Goal: Navigation & Orientation: Find specific page/section

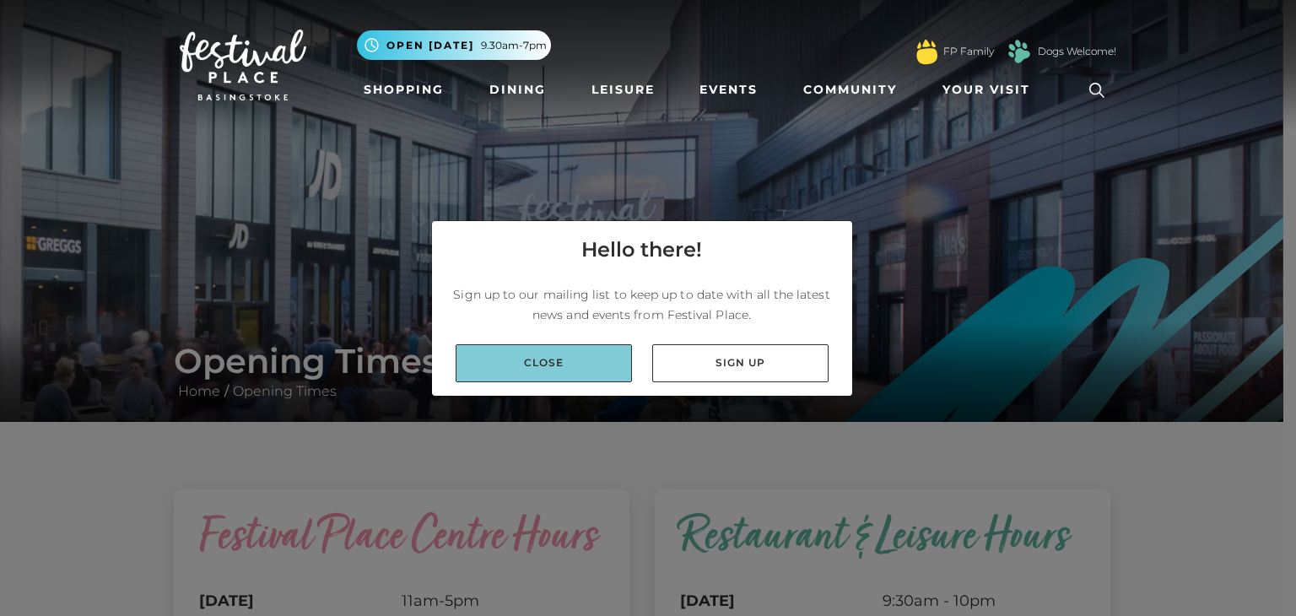
click at [576, 359] on link "Close" at bounding box center [544, 363] width 176 height 38
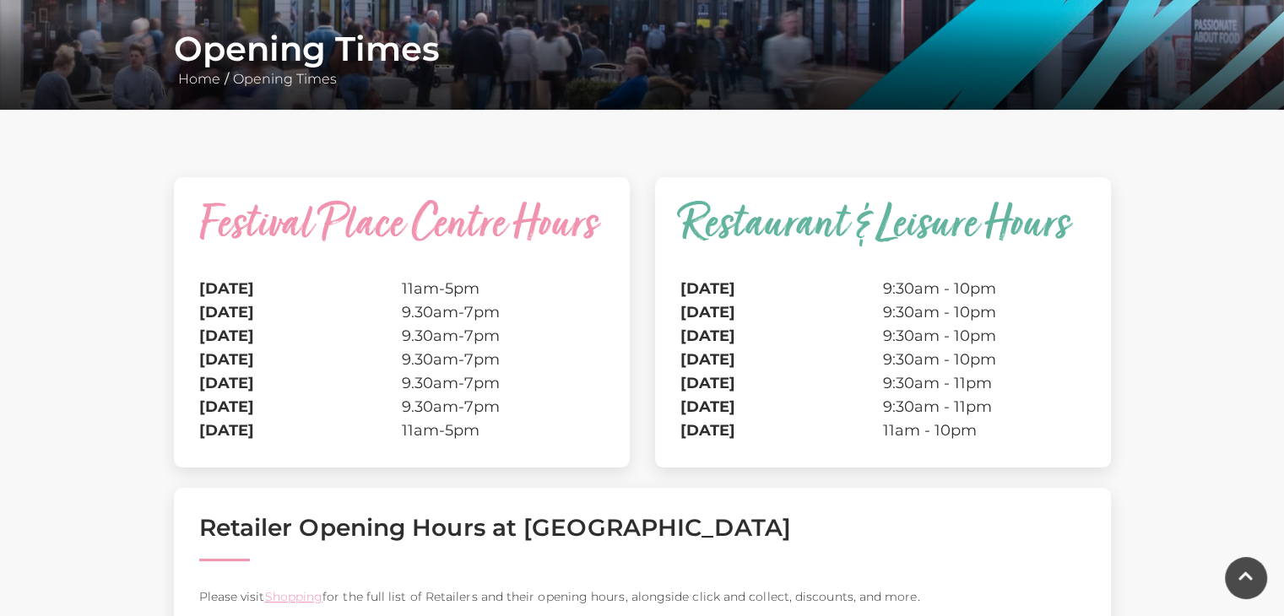
scroll to position [506, 0]
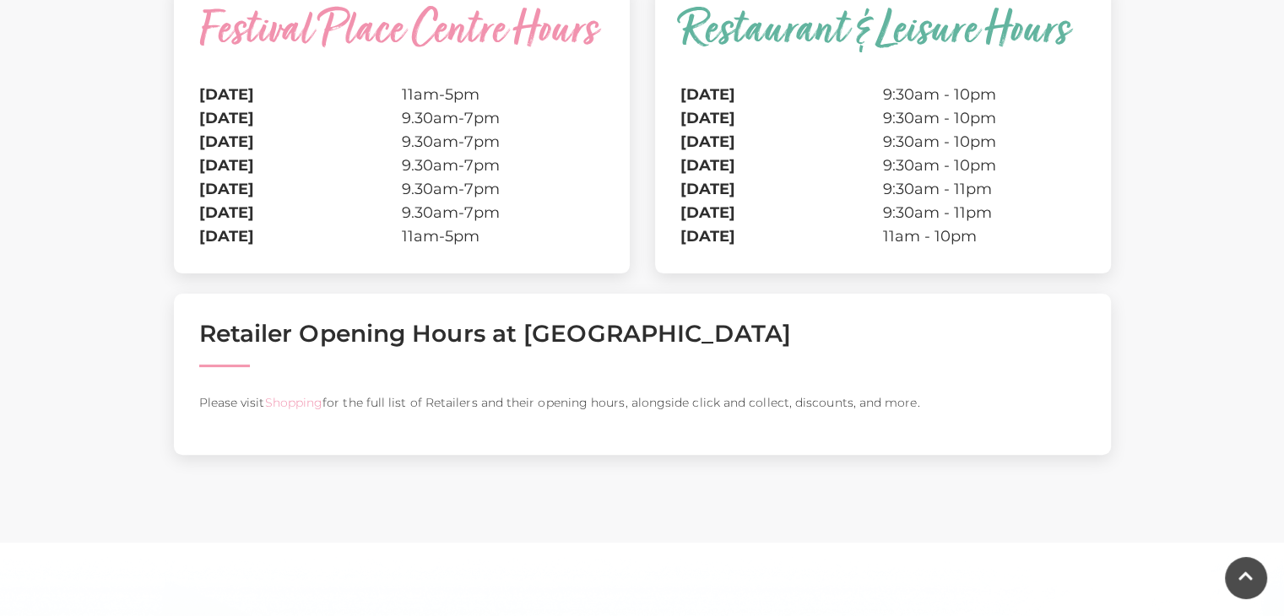
click at [284, 403] on link "Shopping" at bounding box center [293, 402] width 58 height 15
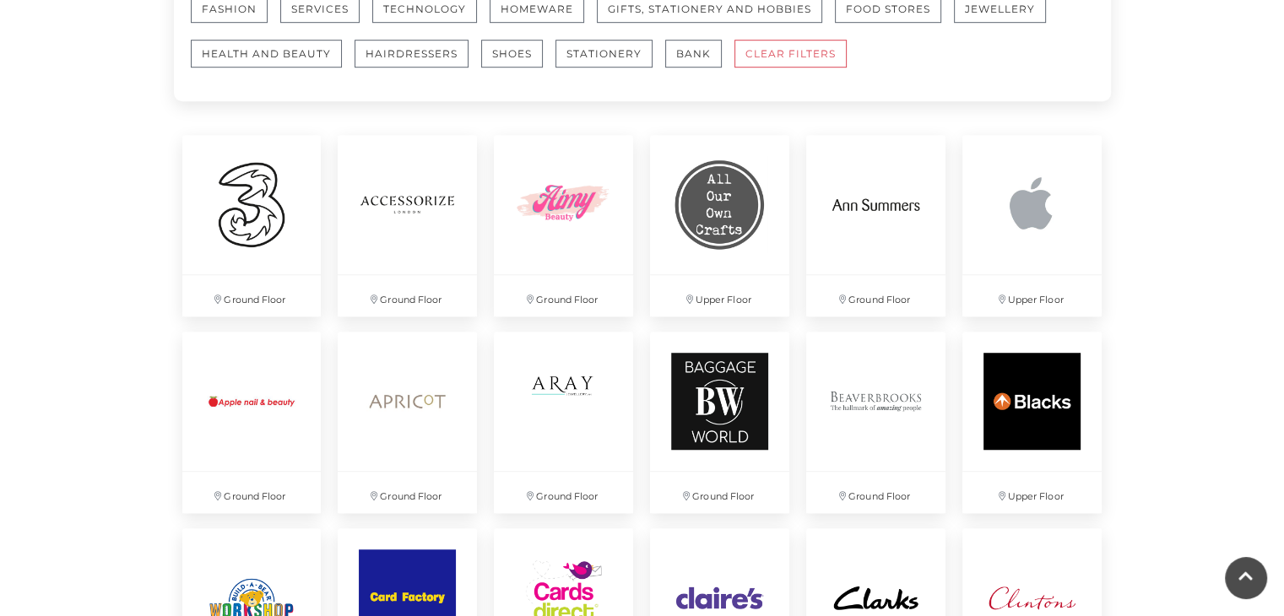
scroll to position [1182, 0]
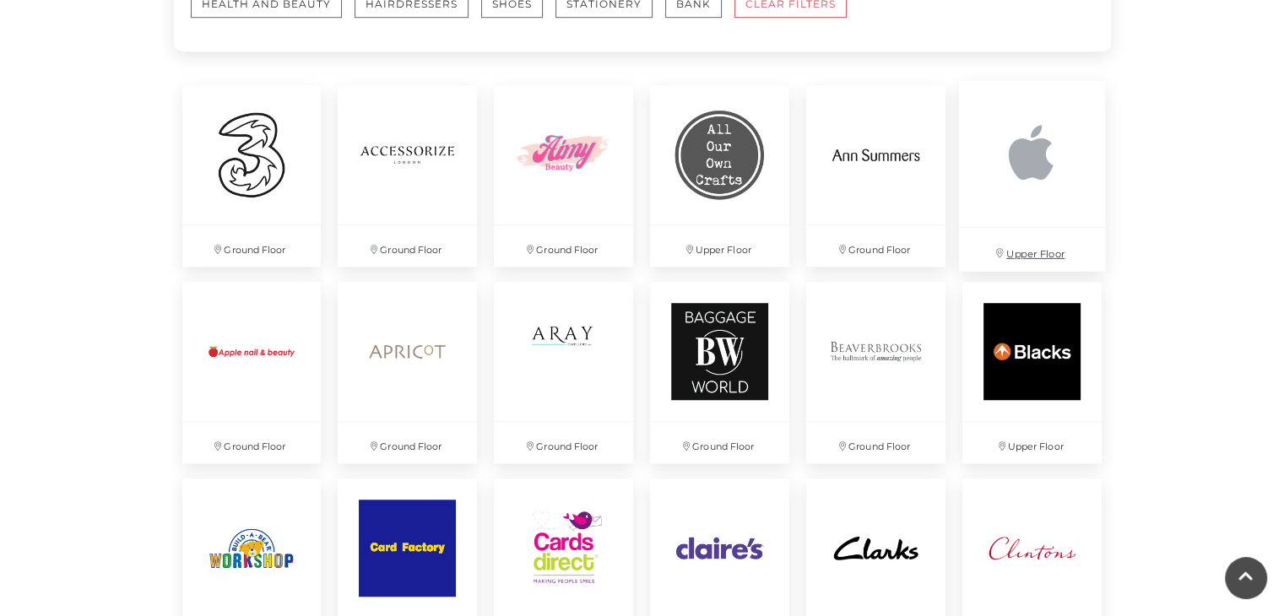
click at [1030, 150] on img at bounding box center [1032, 154] width 146 height 146
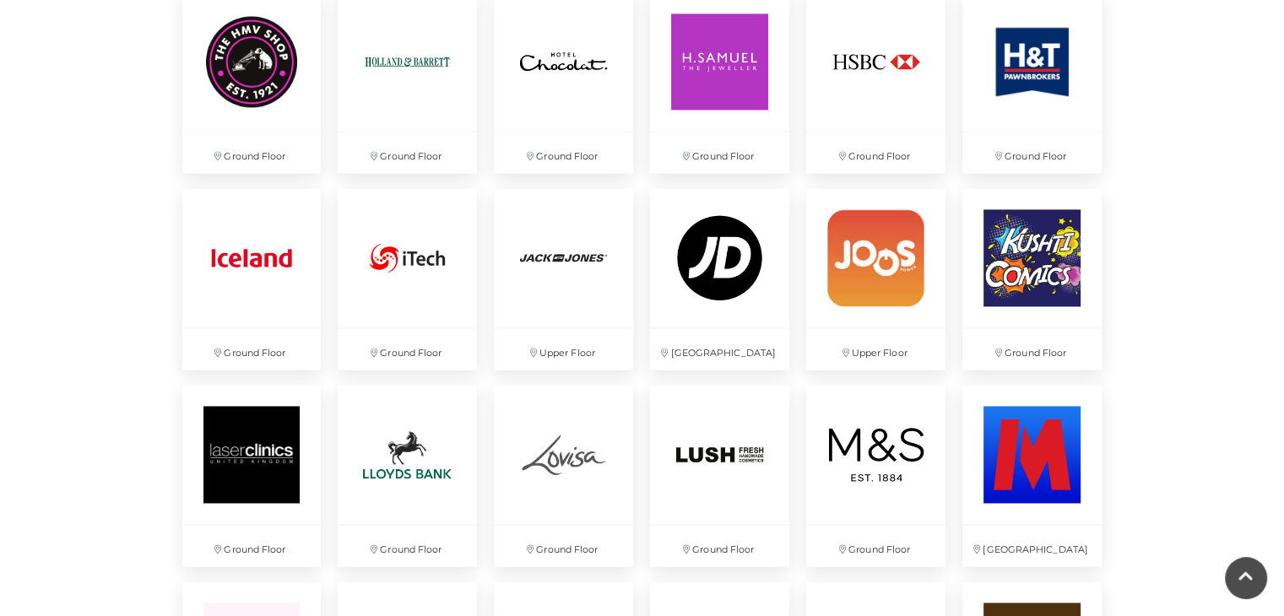
scroll to position [2532, 0]
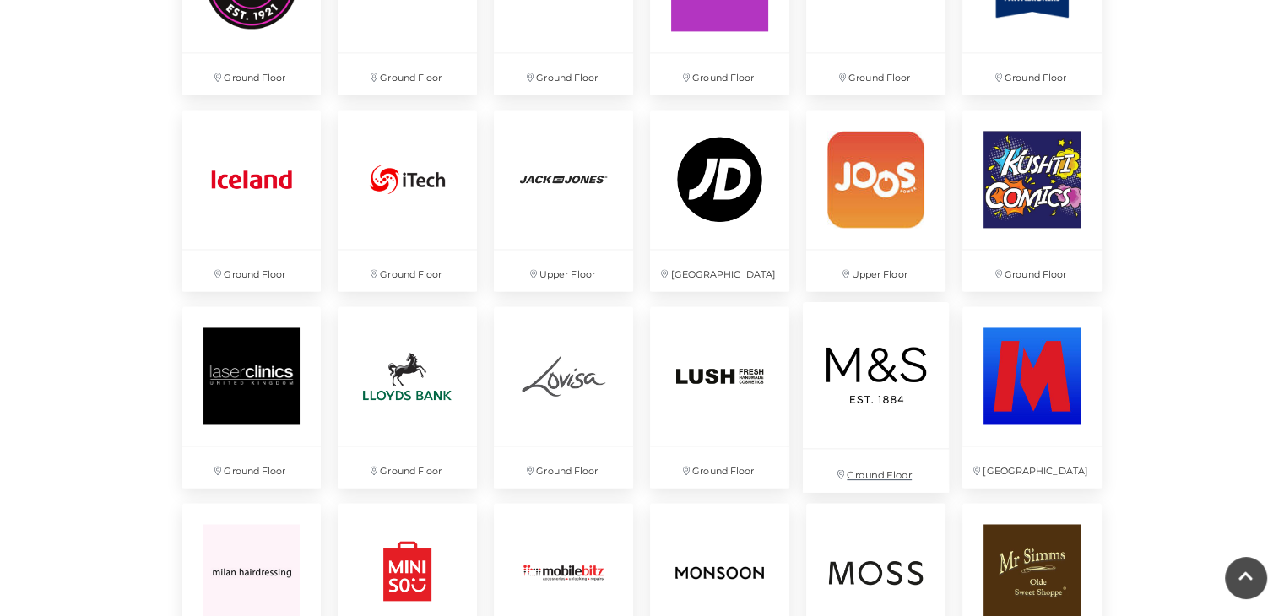
click at [874, 383] on img at bounding box center [876, 375] width 146 height 146
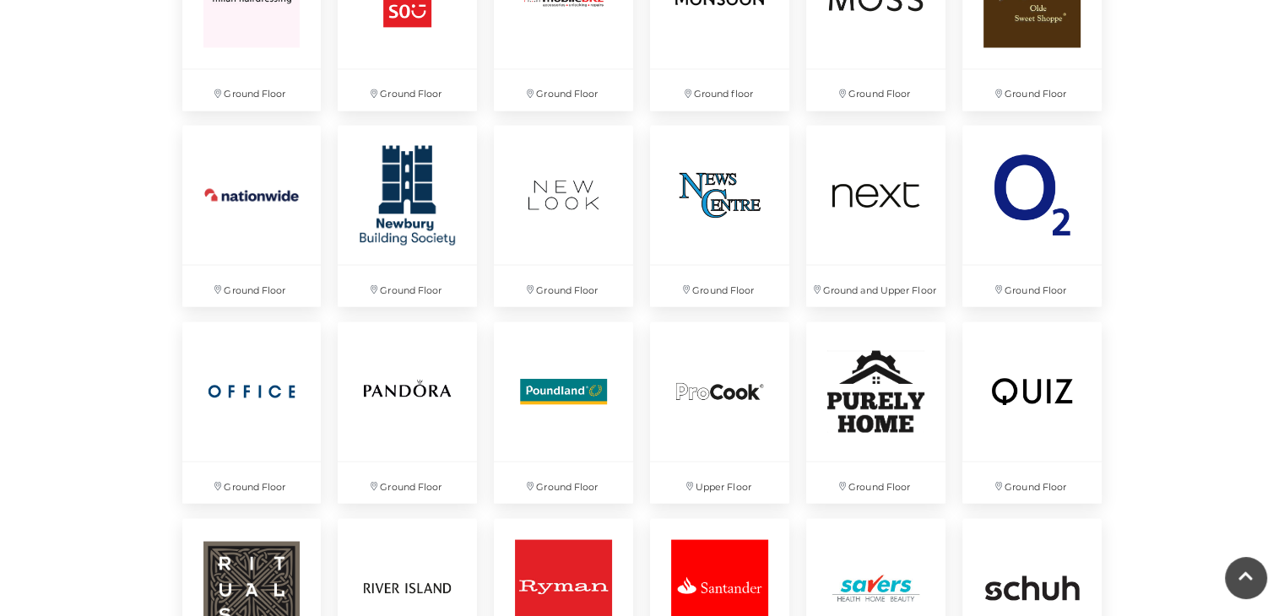
scroll to position [3207, 0]
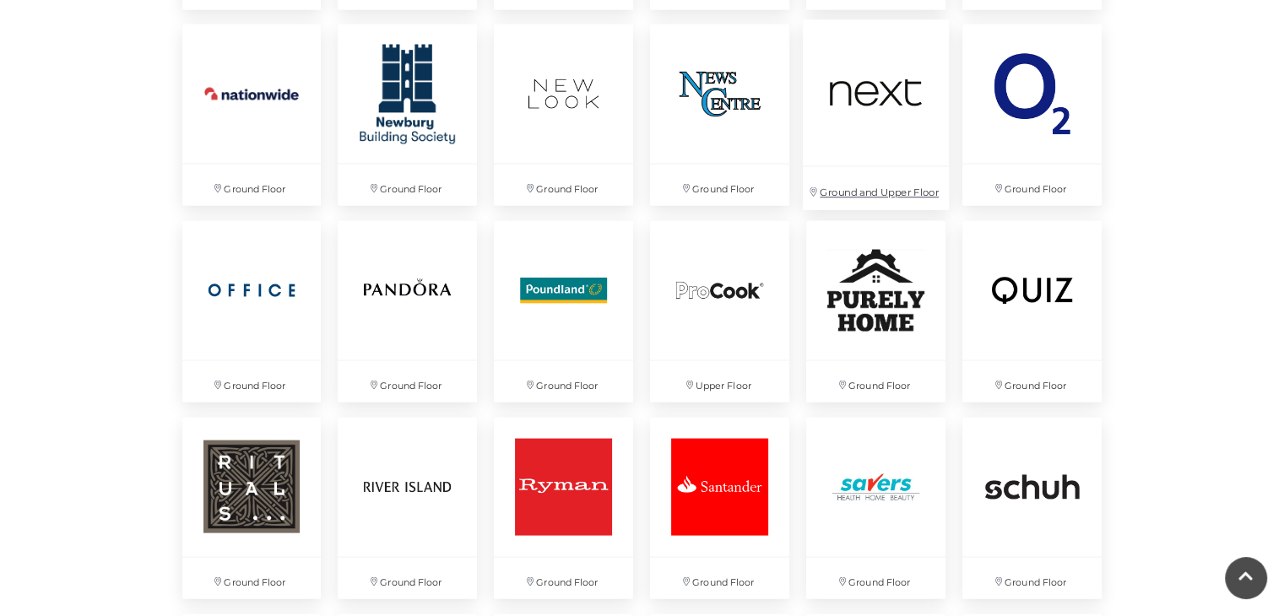
click at [875, 84] on img at bounding box center [876, 92] width 146 height 146
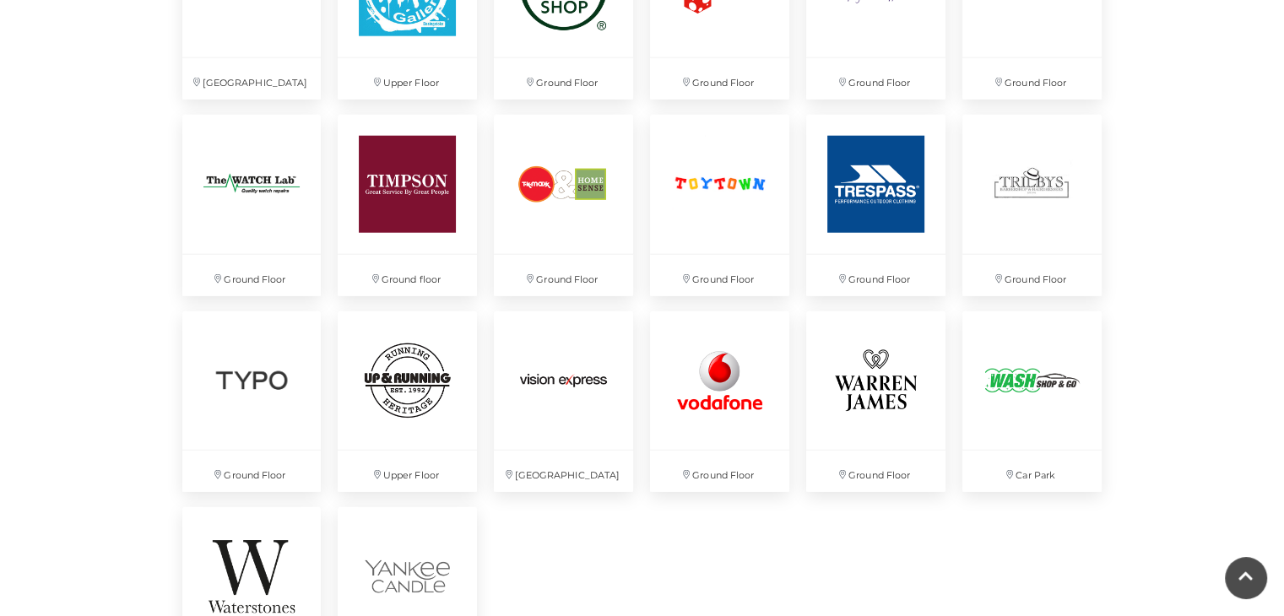
scroll to position [4304, 0]
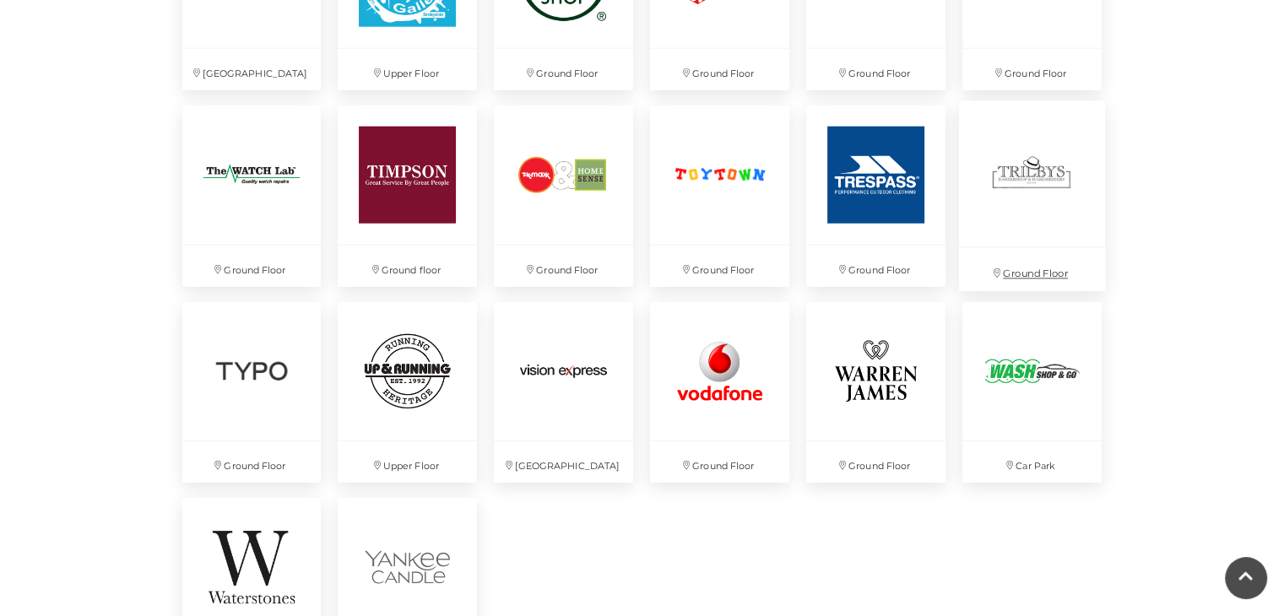
click at [1035, 175] on img at bounding box center [1032, 173] width 146 height 146
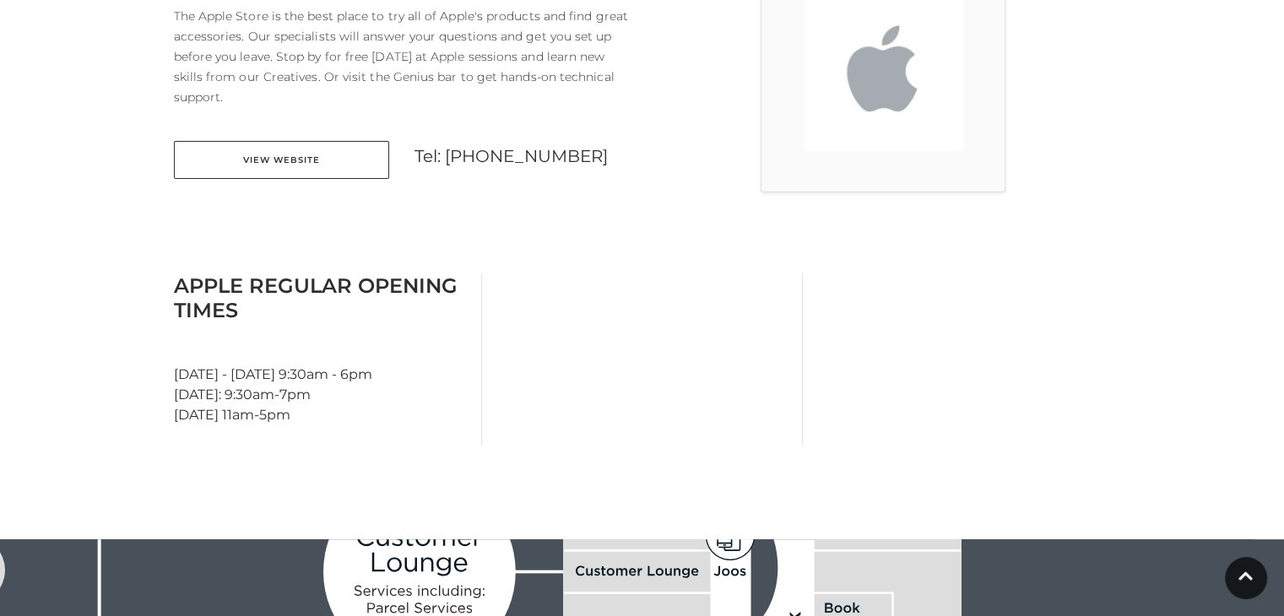
scroll to position [591, 0]
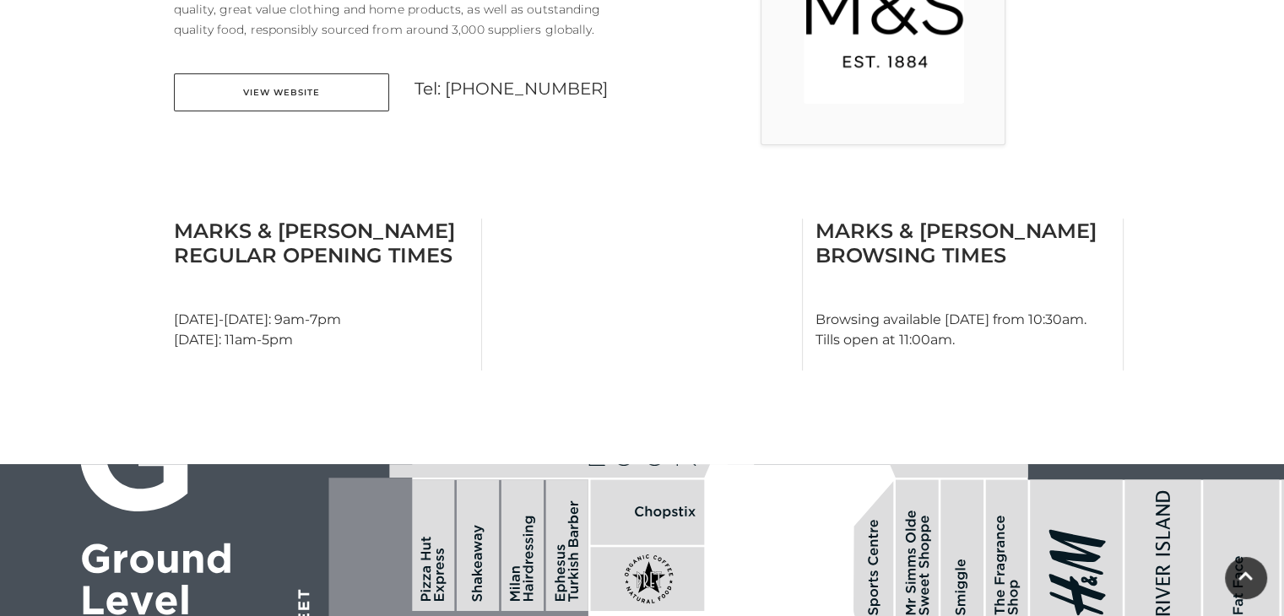
scroll to position [591, 0]
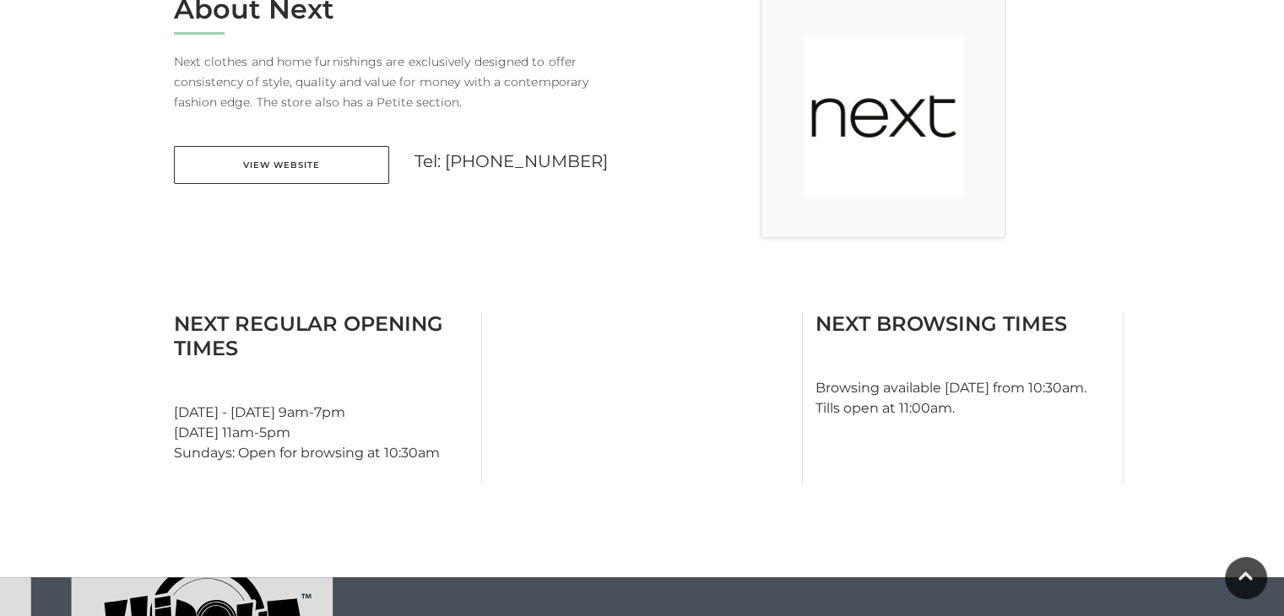
scroll to position [506, 0]
